Goal: Task Accomplishment & Management: Manage account settings

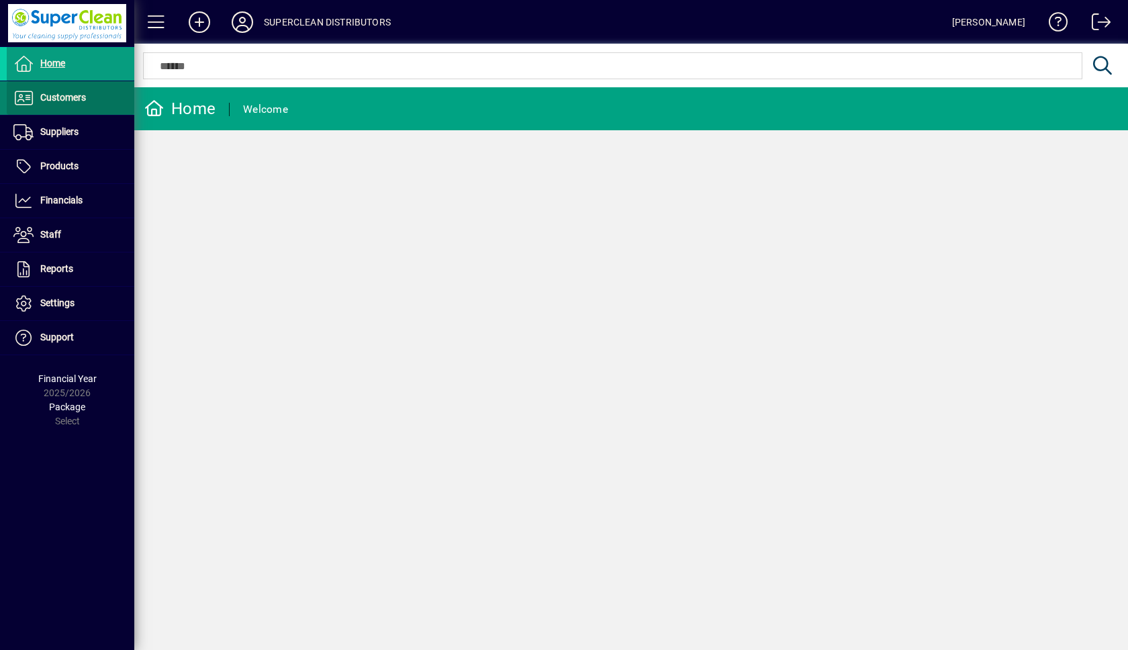
click at [62, 99] on span "Customers" at bounding box center [63, 97] width 46 height 11
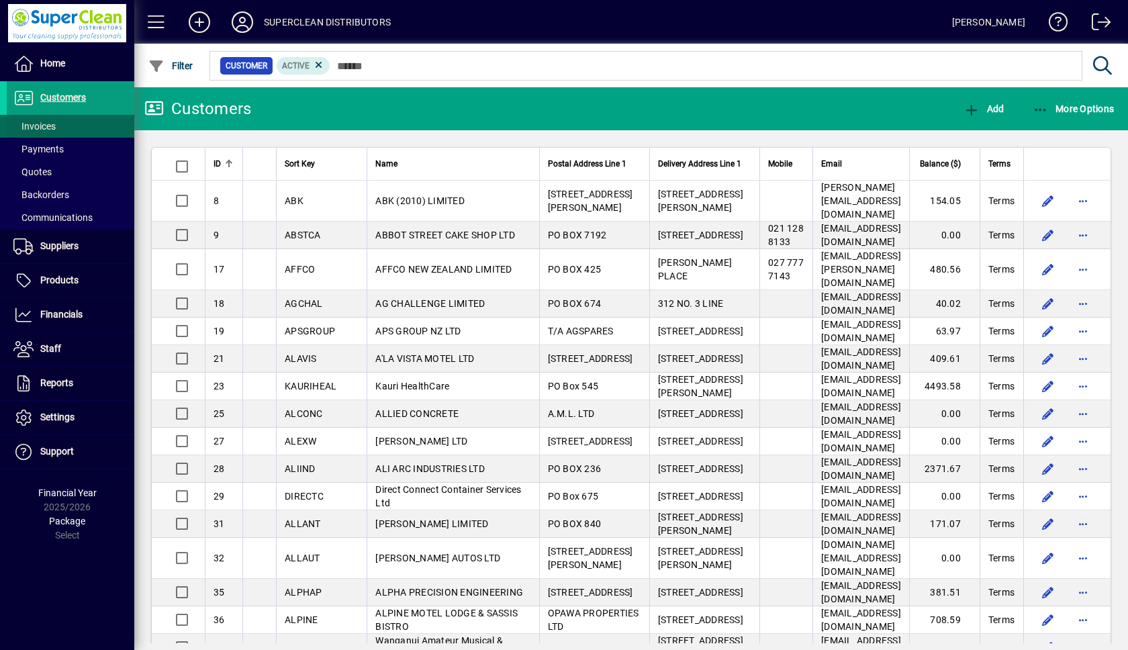
click at [42, 126] on span "Invoices" at bounding box center [34, 126] width 42 height 11
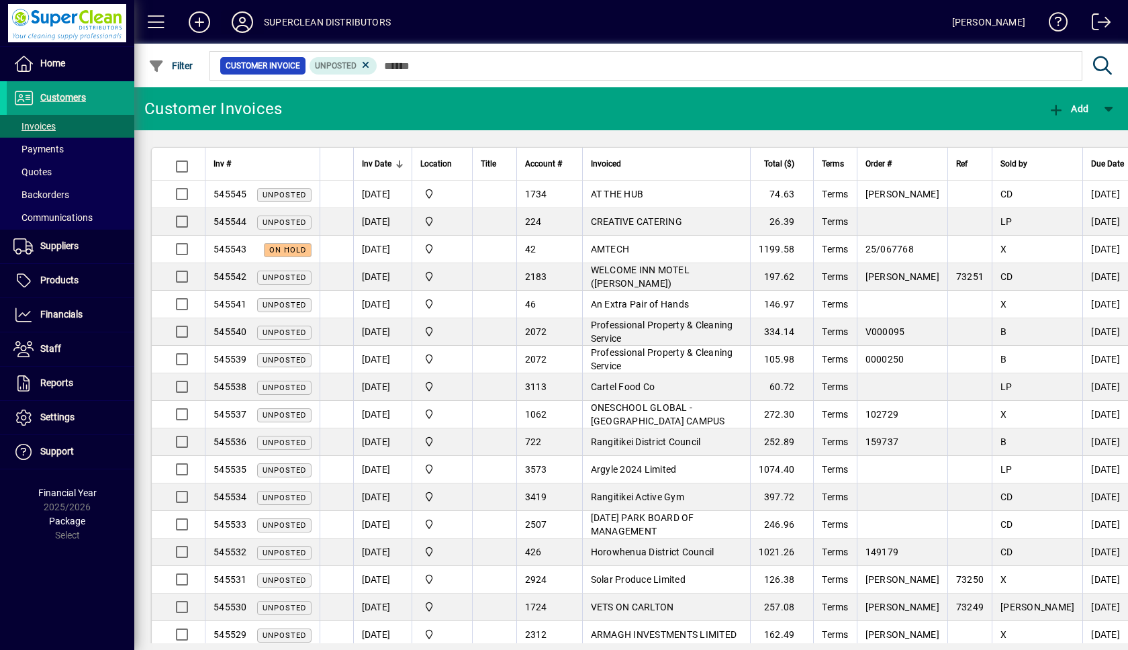
click at [246, 22] on icon at bounding box center [242, 21] width 27 height 21
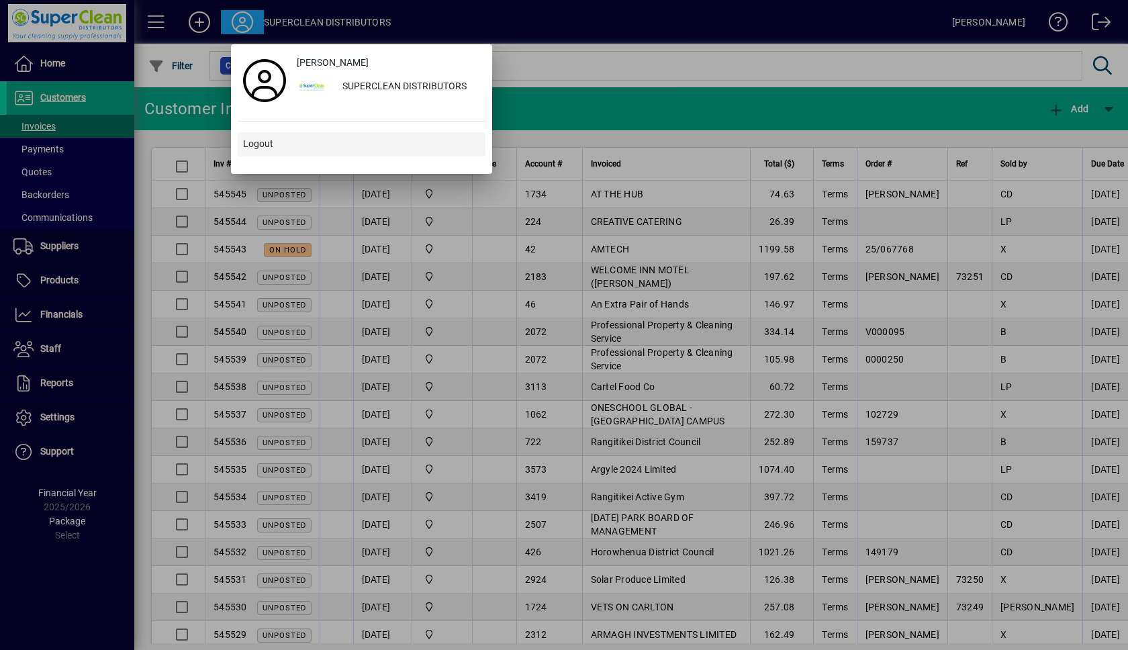
click at [255, 144] on span "Logout" at bounding box center [258, 144] width 30 height 14
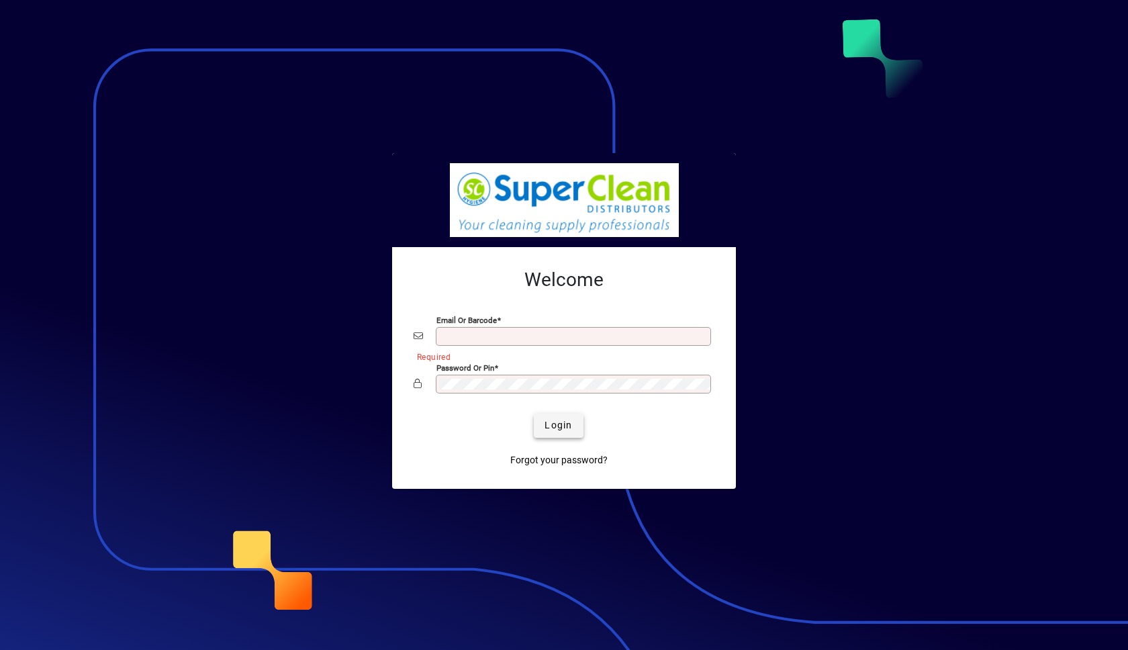
type input "**********"
click at [561, 420] on span "Login" at bounding box center [558, 425] width 28 height 14
